Goal: Task Accomplishment & Management: Use online tool/utility

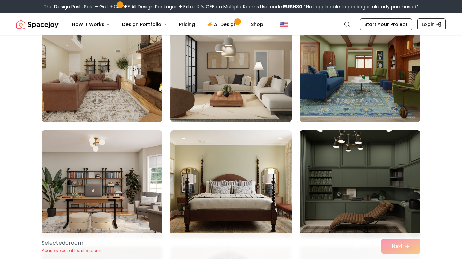
scroll to position [363, 0]
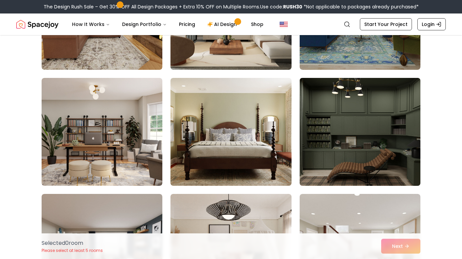
click at [341, 150] on img at bounding box center [359, 132] width 127 height 114
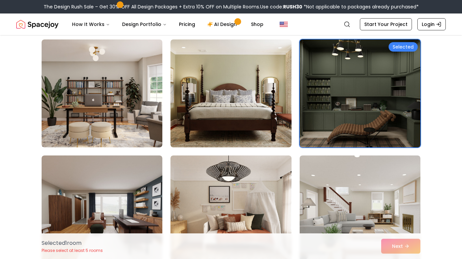
scroll to position [418, 0]
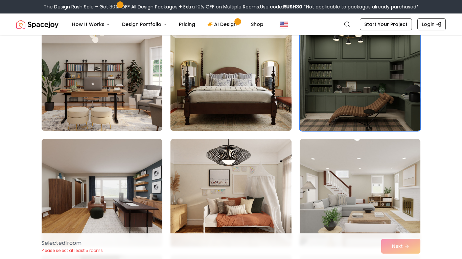
click at [121, 100] on img at bounding box center [102, 77] width 127 height 114
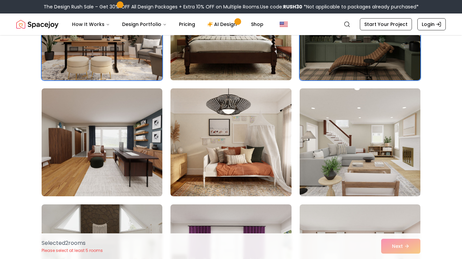
scroll to position [470, 0]
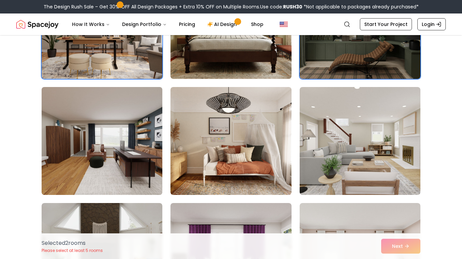
click at [126, 132] on img at bounding box center [102, 141] width 127 height 114
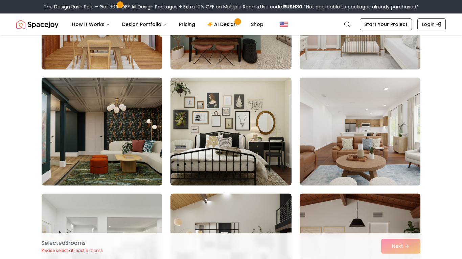
scroll to position [843, 0]
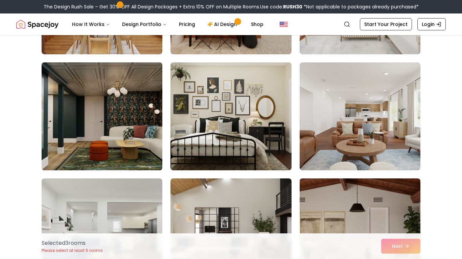
click at [96, 135] on img at bounding box center [102, 117] width 127 height 114
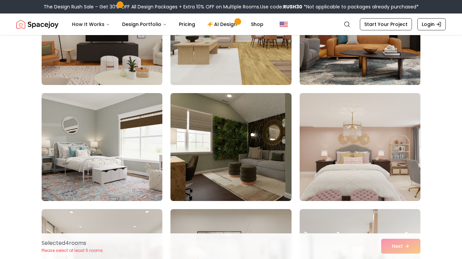
scroll to position [1161, 0]
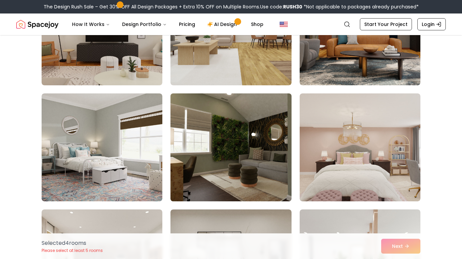
click at [210, 153] on img at bounding box center [230, 148] width 127 height 114
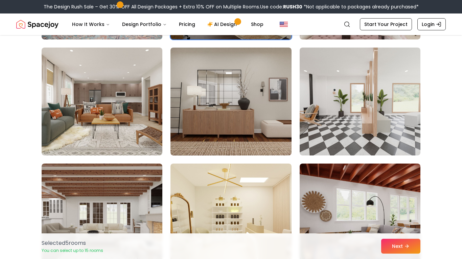
scroll to position [1322, 0]
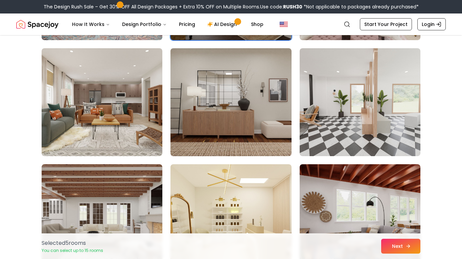
click at [387, 244] on button "Next" at bounding box center [400, 246] width 39 height 15
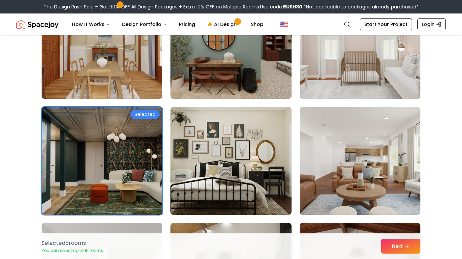
scroll to position [774, 0]
